Goal: Contribute content

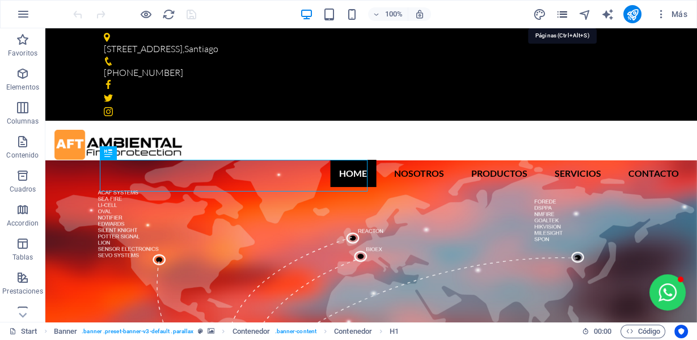
click at [561, 14] on icon "pages" at bounding box center [561, 14] width 13 height 13
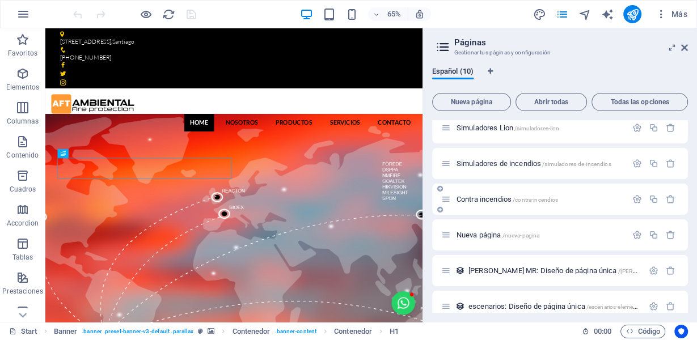
scroll to position [164, 0]
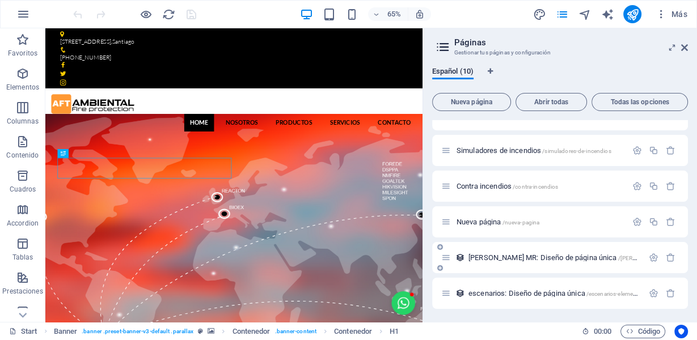
click at [541, 257] on span "[PERSON_NAME] MR: Diseño de página única /[PERSON_NAME]-mr-[PERSON_NAME]" at bounding box center [594, 257] width 253 height 9
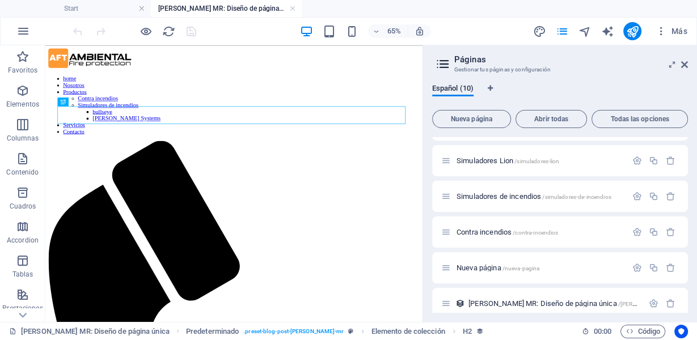
scroll to position [0, 0]
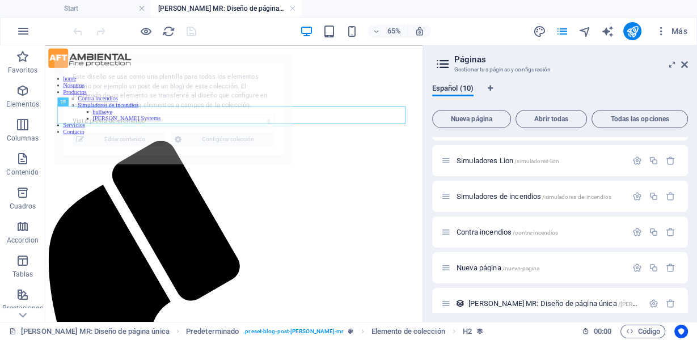
select select "68a94f0193460a5ddd0833f9"
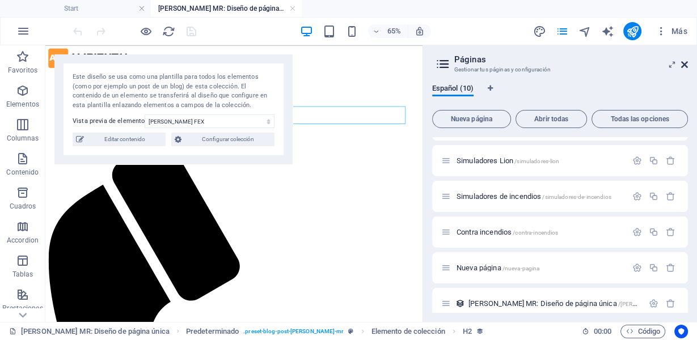
click at [686, 66] on icon at bounding box center [684, 64] width 7 height 9
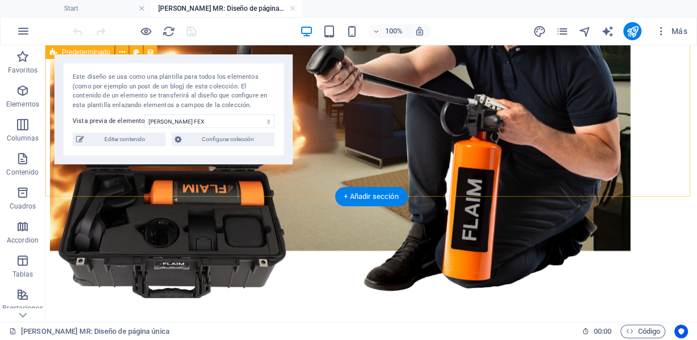
scroll to position [1202, 0]
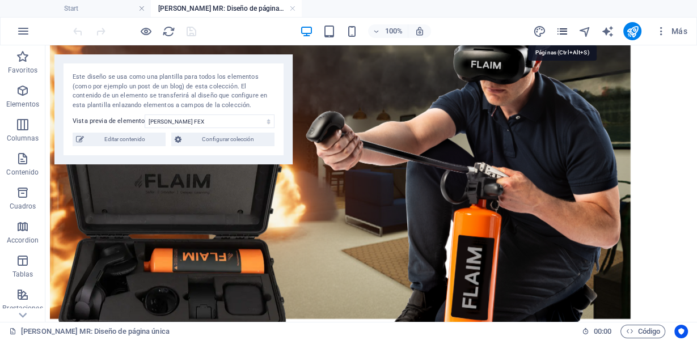
click at [565, 26] on icon "pages" at bounding box center [561, 31] width 13 height 13
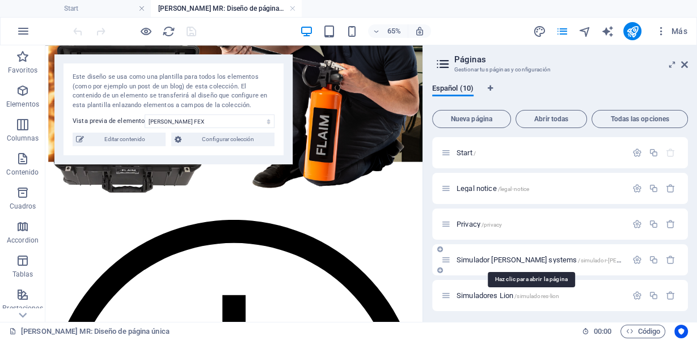
click at [507, 263] on span "Simulador [PERSON_NAME] systems /simulador-[PERSON_NAME]-systems" at bounding box center [566, 260] width 220 height 9
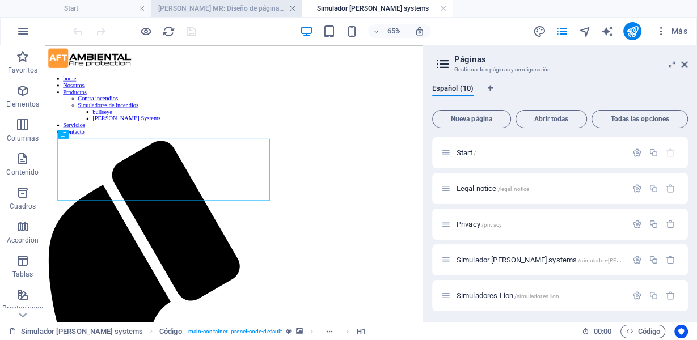
scroll to position [0, 0]
drag, startPoint x: 291, startPoint y: 8, endPoint x: 120, endPoint y: 105, distance: 197.0
click at [291, 8] on link at bounding box center [292, 8] width 7 height 11
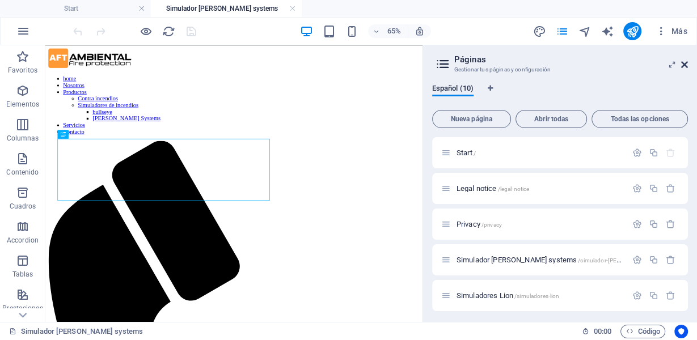
click at [685, 63] on icon at bounding box center [684, 64] width 7 height 9
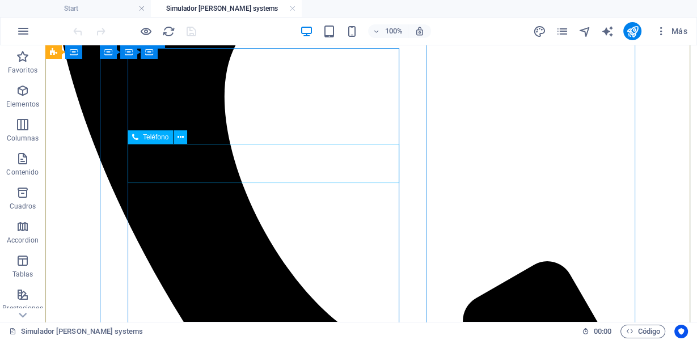
scroll to position [907, 0]
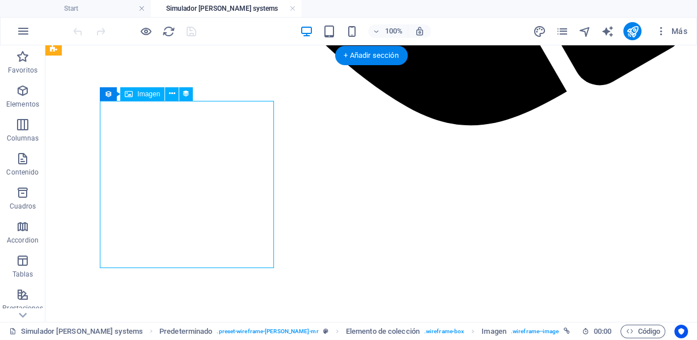
select select "px"
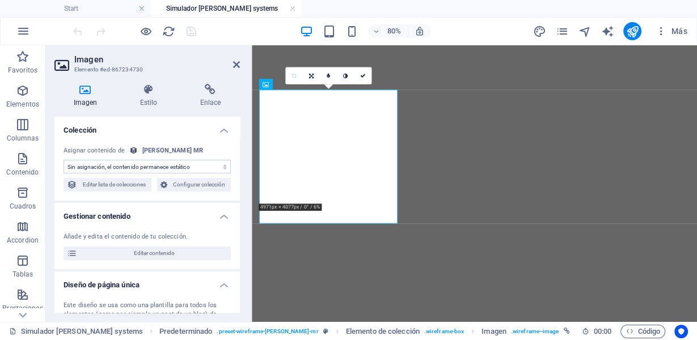
scroll to position [921, 0]
select select "image"
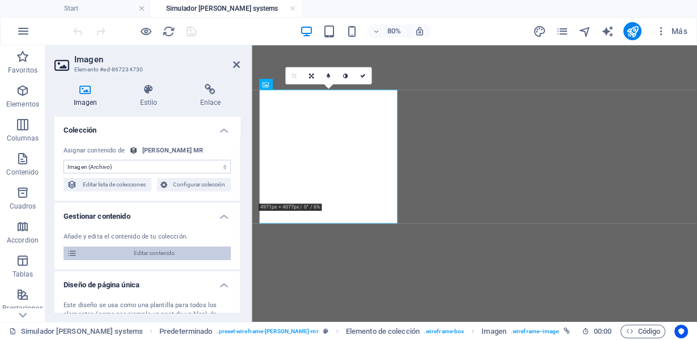
click at [142, 254] on span "Editar contenido" at bounding box center [153, 254] width 147 height 14
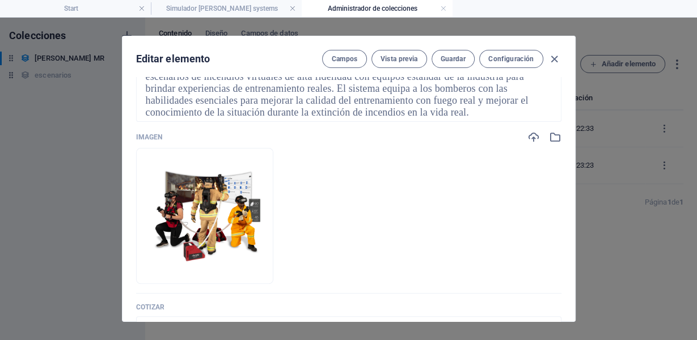
scroll to position [151, 0]
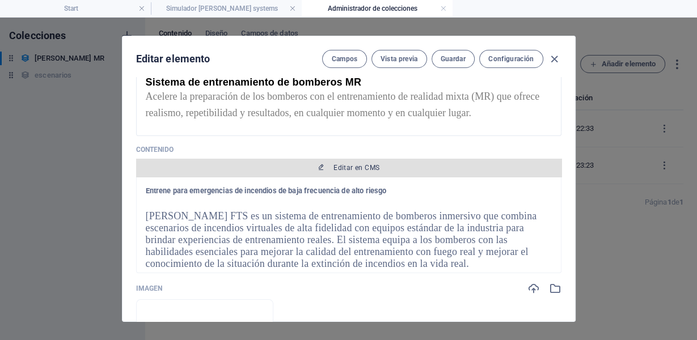
click at [364, 169] on span "Editar en CMS" at bounding box center [356, 167] width 46 height 9
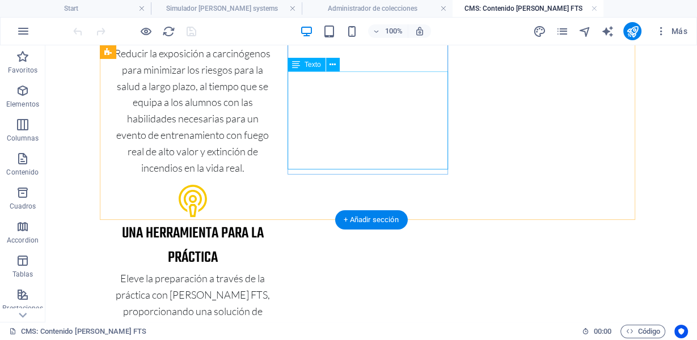
scroll to position [262, 0]
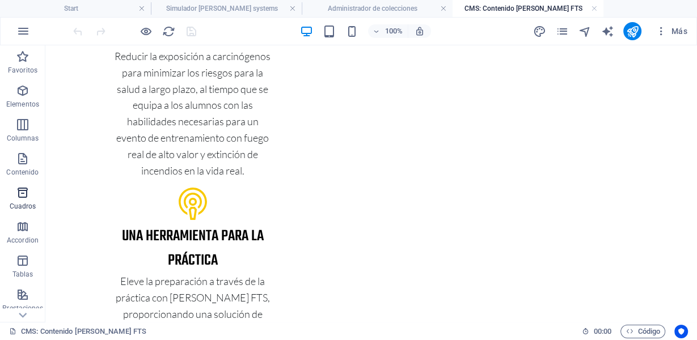
click at [24, 202] on p "Cuadros" at bounding box center [23, 206] width 27 height 9
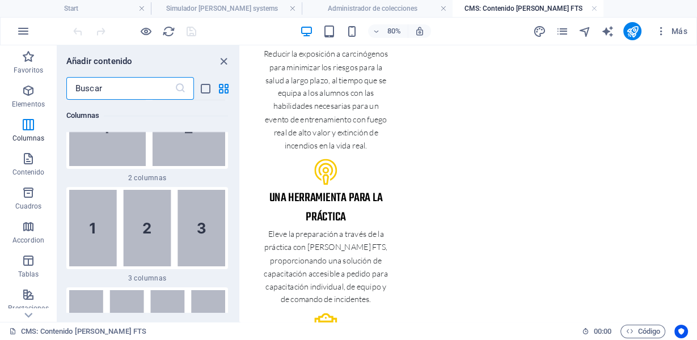
scroll to position [756, 0]
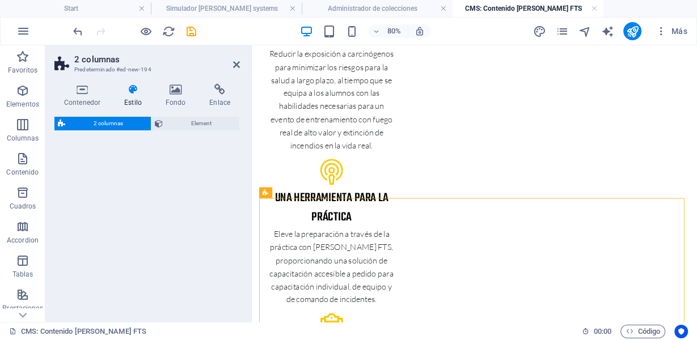
select select "rem"
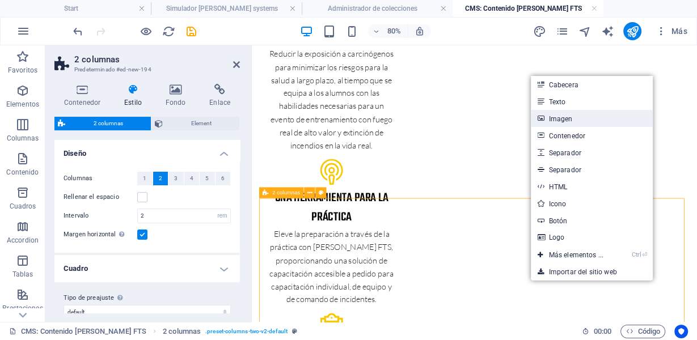
click at [567, 121] on link "Imagen" at bounding box center [591, 118] width 122 height 17
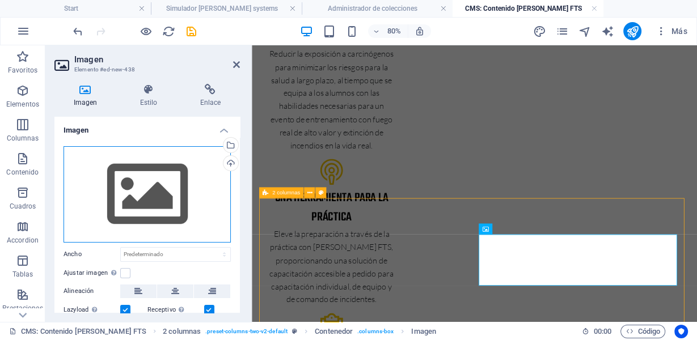
click at [155, 211] on div "Arrastra archivos aquí, haz clic para escoger archivos o selecciona archivos de…" at bounding box center [146, 194] width 167 height 96
click at [155, 211] on body "AFT Ambiental spa Start Simulador [PERSON_NAME] systems Administrador de colecc…" at bounding box center [348, 170] width 697 height 340
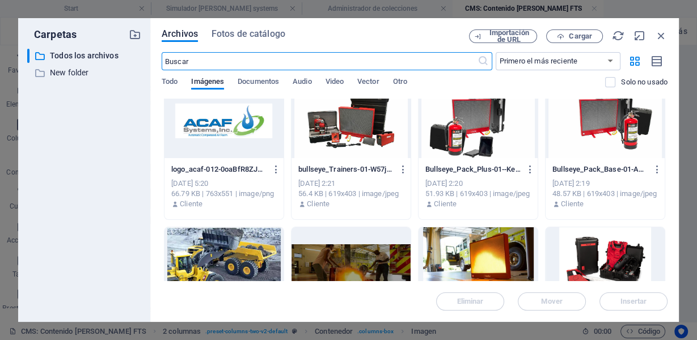
scroll to position [3023, 0]
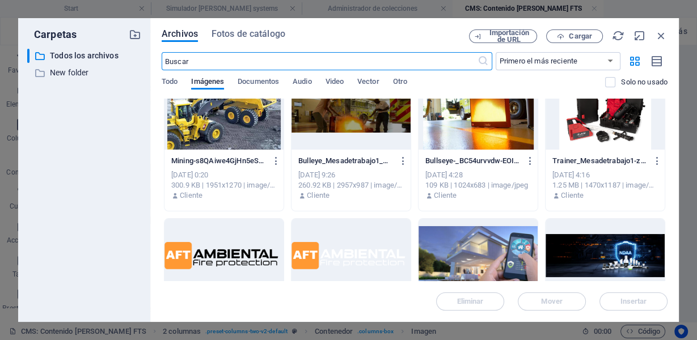
click at [607, 125] on div at bounding box center [604, 113] width 119 height 74
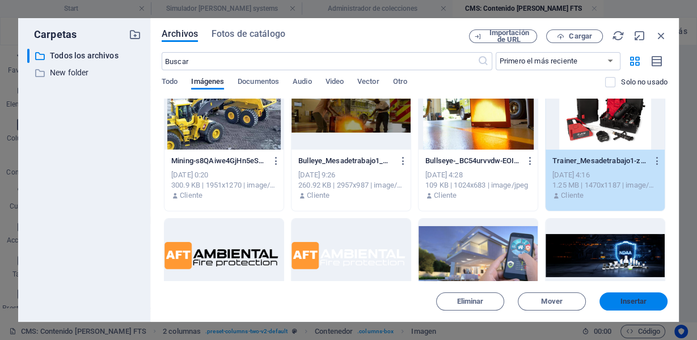
click at [637, 303] on span "Insertar" at bounding box center [633, 301] width 27 height 7
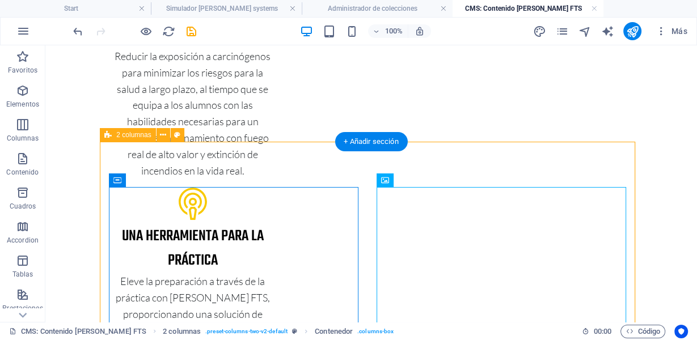
scroll to position [413, 0]
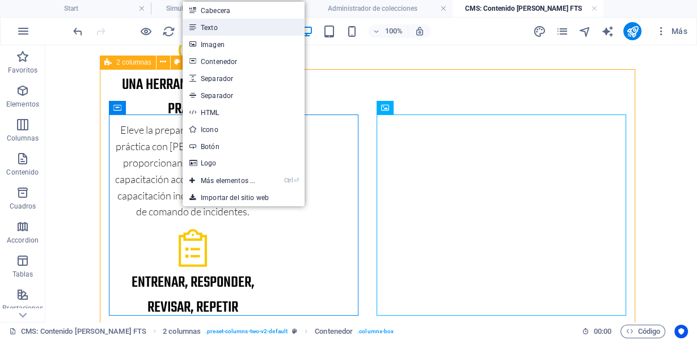
click at [214, 23] on link "Texto" at bounding box center [243, 27] width 122 height 17
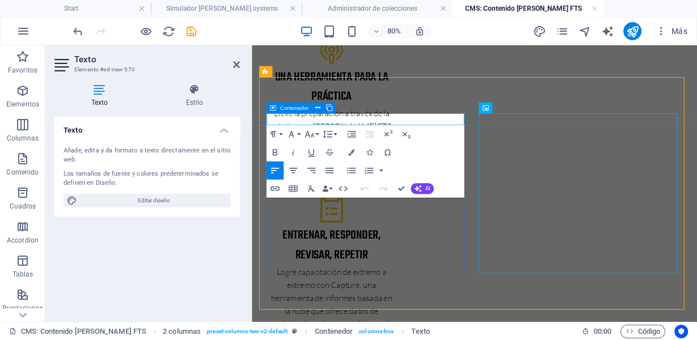
drag, startPoint x: 340, startPoint y: 239, endPoint x: 528, endPoint y: 202, distance: 191.2
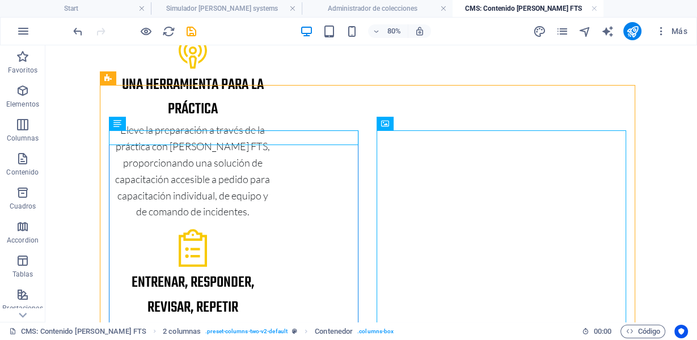
scroll to position [397, 0]
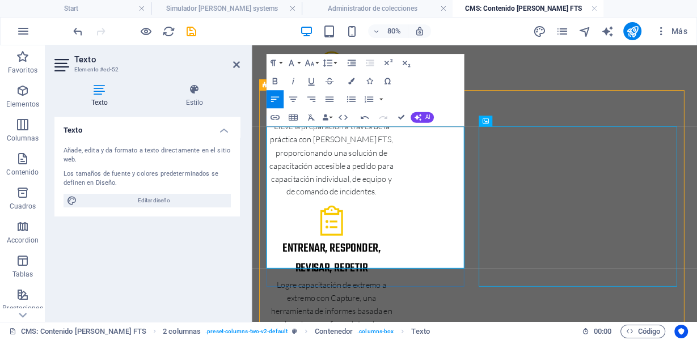
drag, startPoint x: 475, startPoint y: 178, endPoint x: 490, endPoint y: 173, distance: 16.1
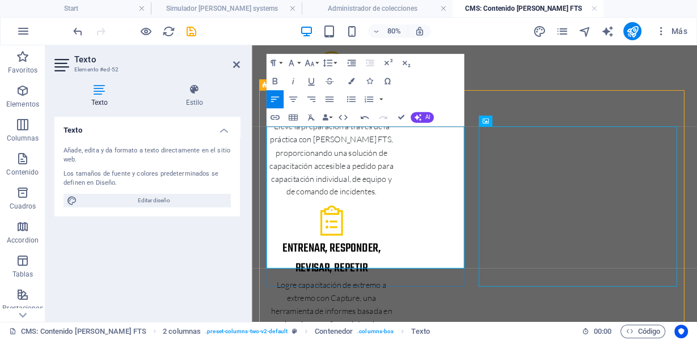
drag, startPoint x: 345, startPoint y: 240, endPoint x: 449, endPoint y: 236, distance: 104.3
drag, startPoint x: 311, startPoint y: 212, endPoint x: 434, endPoint y: 210, distance: 122.4
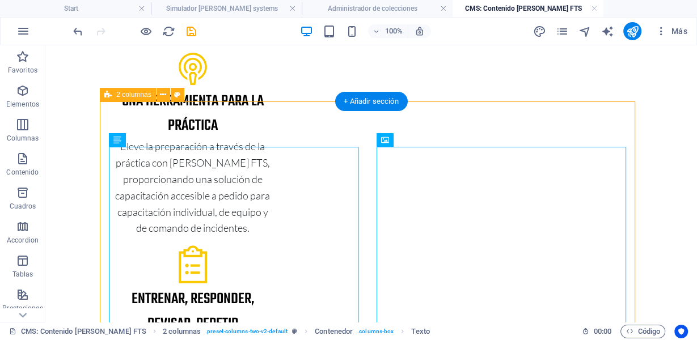
scroll to position [381, 0]
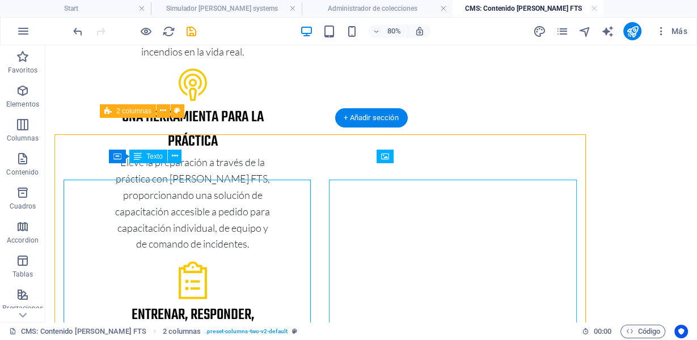
scroll to position [364, 0]
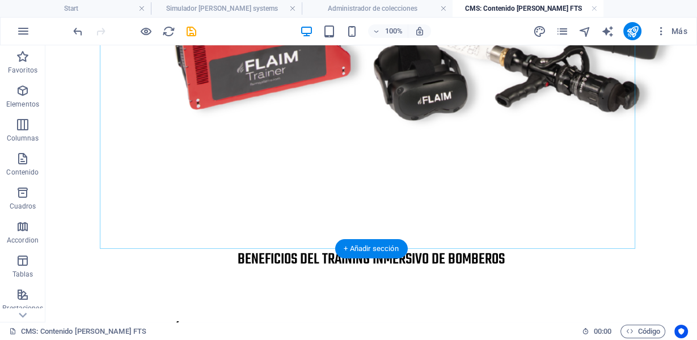
scroll to position [1461, 0]
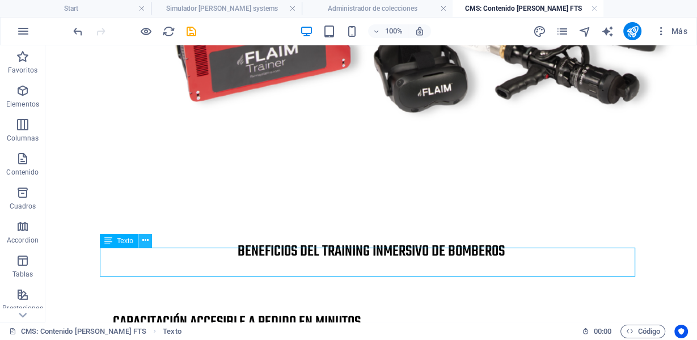
click at [143, 240] on icon at bounding box center [145, 241] width 6 height 12
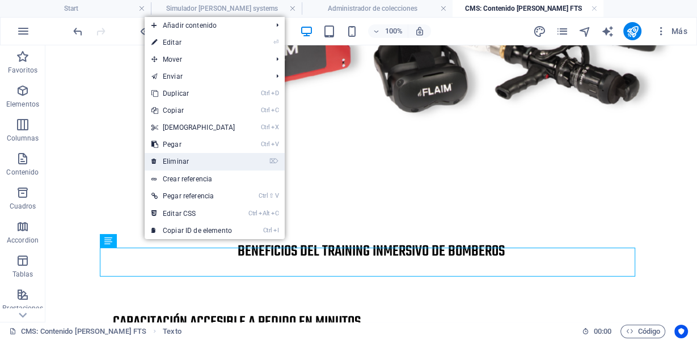
click at [176, 164] on link "⌦ Eliminar" at bounding box center [193, 161] width 97 height 17
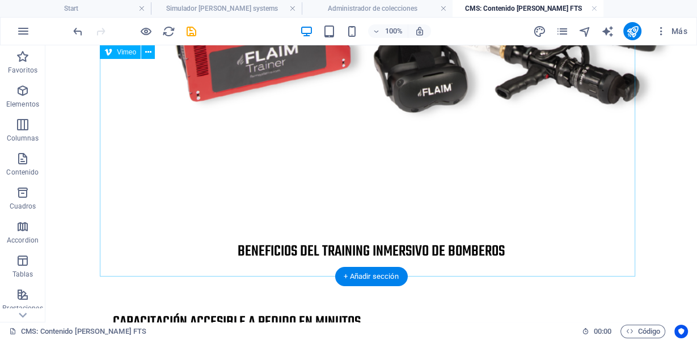
scroll to position [1432, 0]
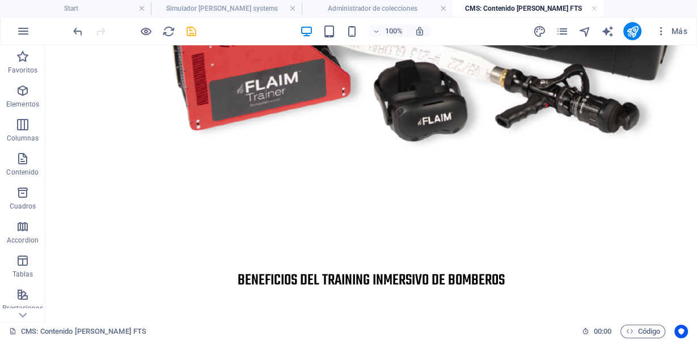
click at [186, 30] on icon "save" at bounding box center [191, 31] width 13 height 13
click at [594, 9] on link at bounding box center [594, 8] width 7 height 11
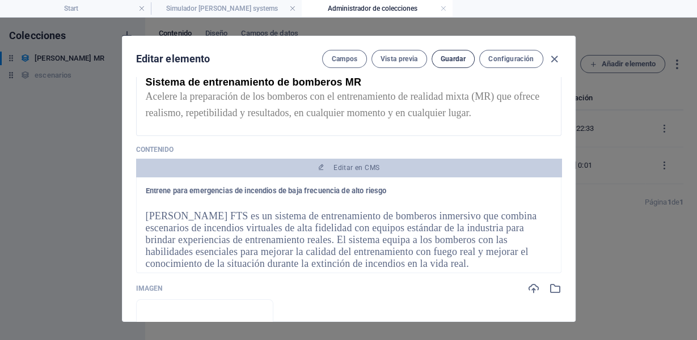
click at [452, 57] on span "Guardar" at bounding box center [452, 58] width 25 height 9
click at [551, 57] on icon "button" at bounding box center [553, 59] width 13 height 13
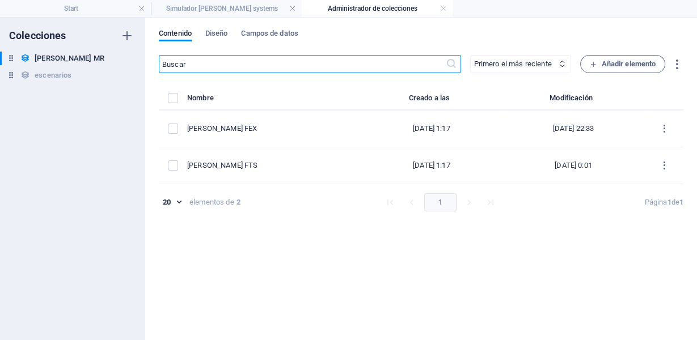
type input "[PERSON_NAME]-fts"
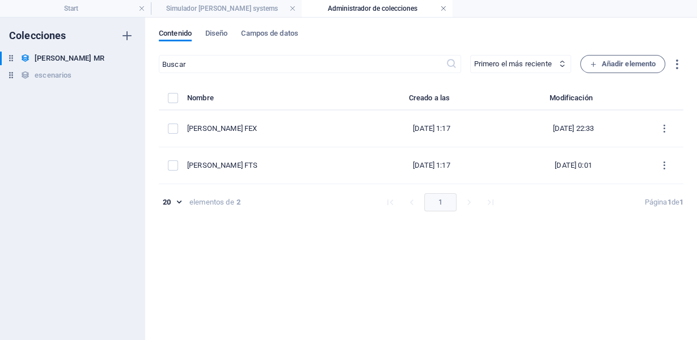
click at [443, 11] on link at bounding box center [443, 8] width 7 height 11
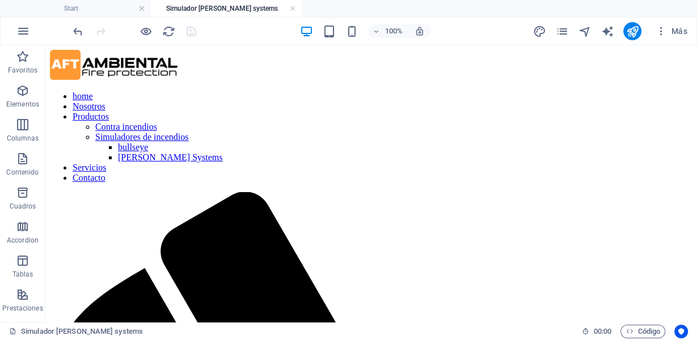
scroll to position [921, 0]
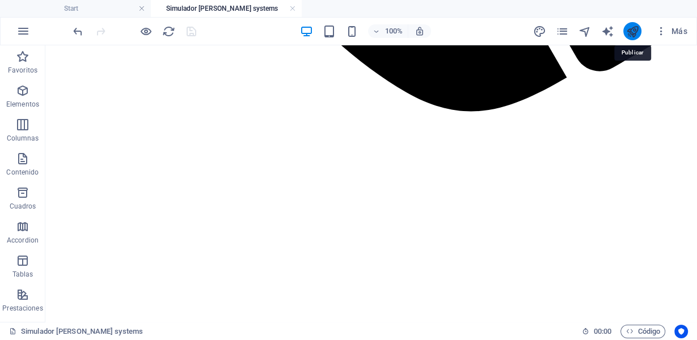
click at [633, 28] on icon "publish" at bounding box center [632, 31] width 13 height 13
